Goal: Register for event/course

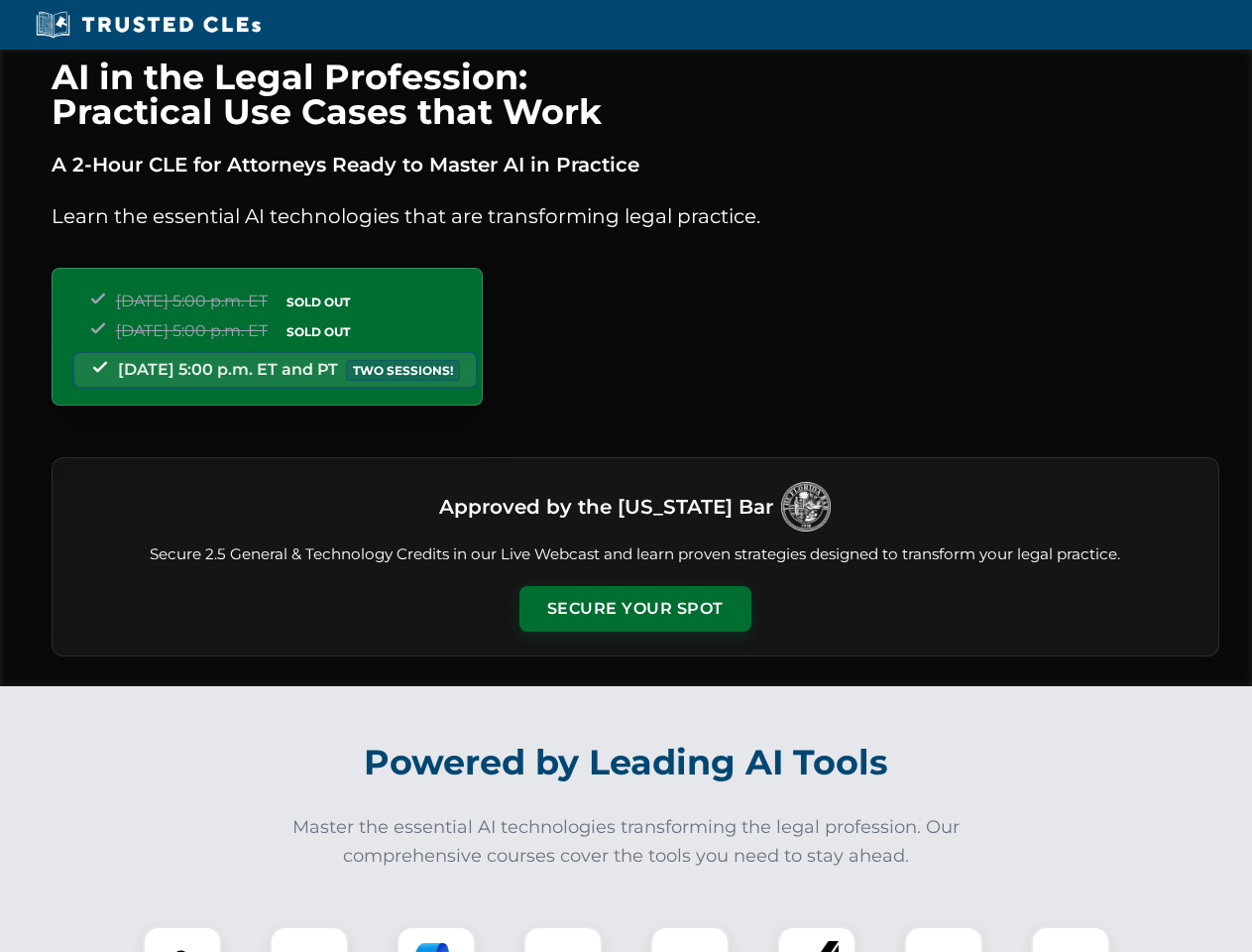
click at [635, 609] on button "Secure Your Spot" at bounding box center [636, 609] width 232 height 46
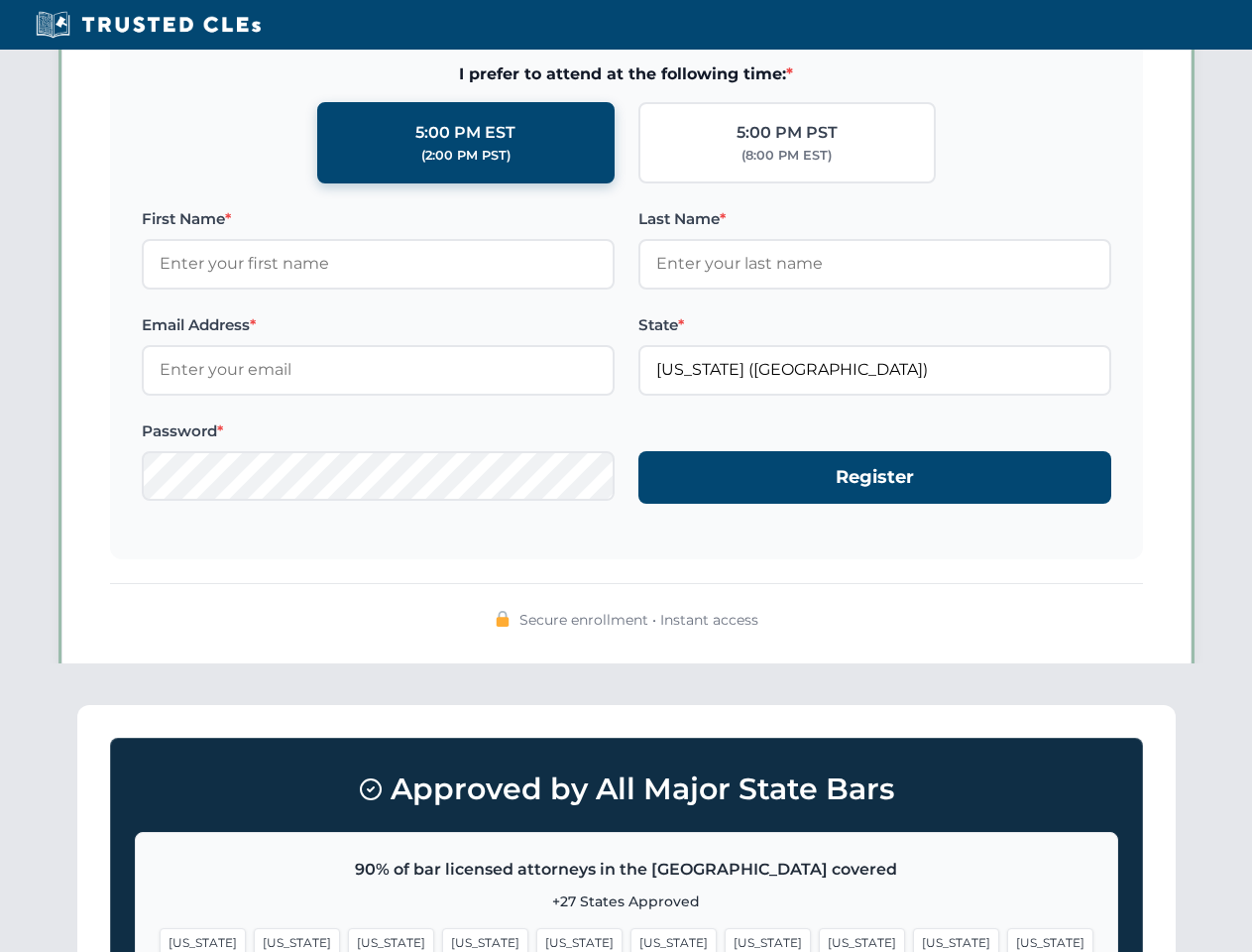
click at [631, 939] on span "[US_STATE]" at bounding box center [674, 942] width 86 height 29
click at [725, 939] on span "[US_STATE]" at bounding box center [768, 942] width 86 height 29
click at [913, 939] on span "[US_STATE]" at bounding box center [956, 942] width 86 height 29
